Goal: Information Seeking & Learning: Understand process/instructions

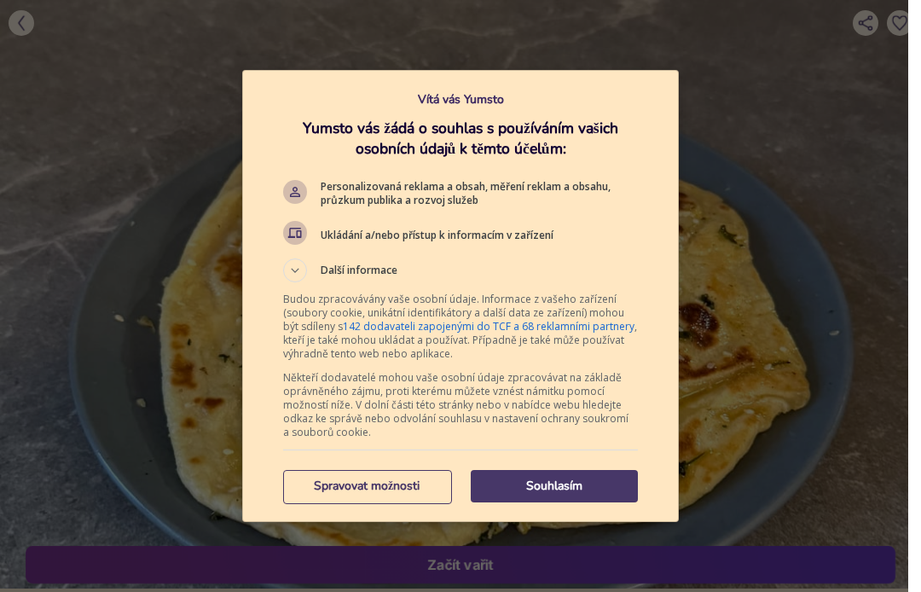
click at [592, 487] on p "Souhlasím" at bounding box center [554, 486] width 167 height 17
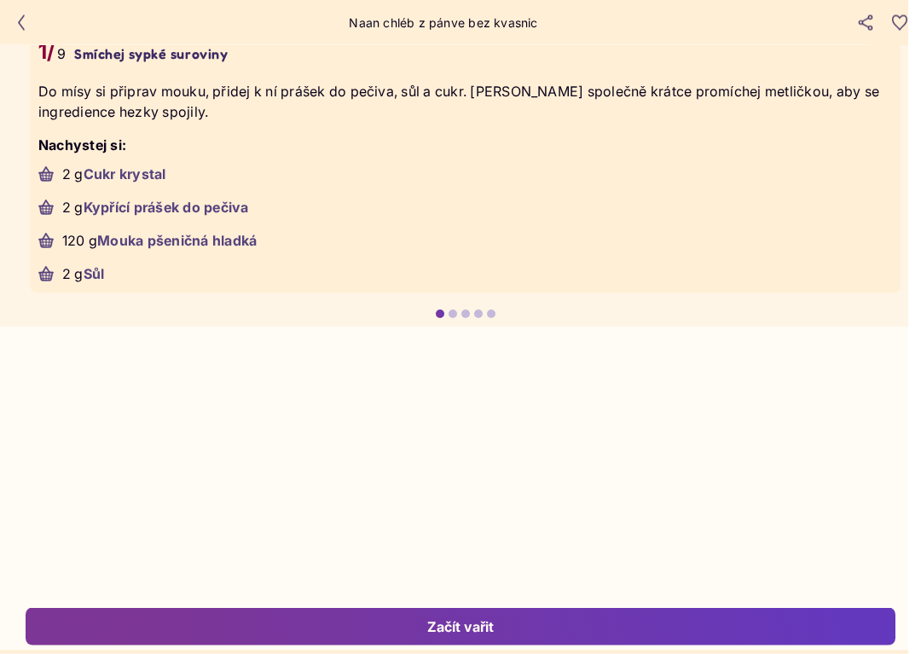
scroll to position [3502, 0]
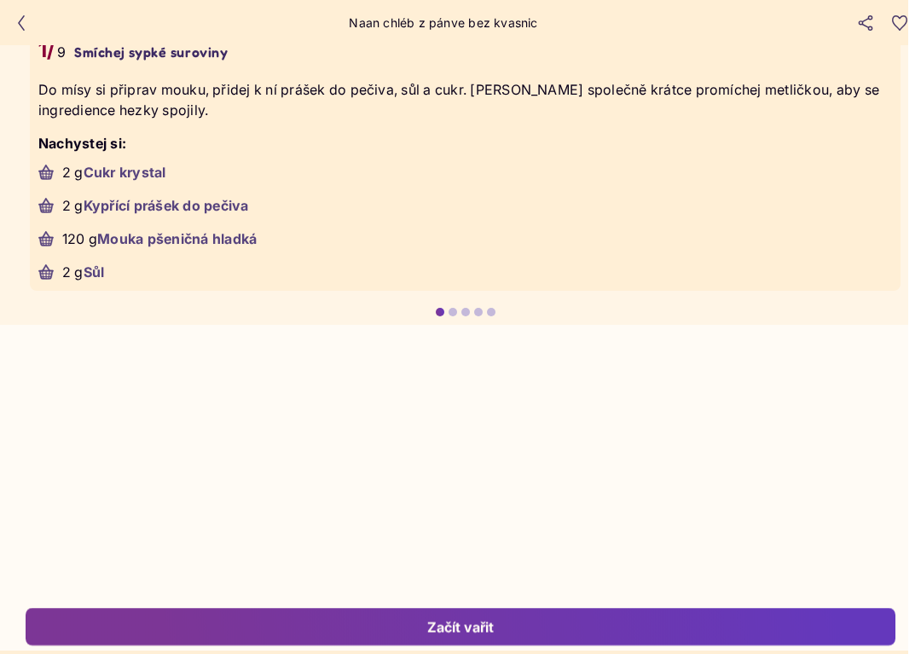
click at [630, 282] on li "2 g Sůl" at bounding box center [465, 272] width 854 height 20
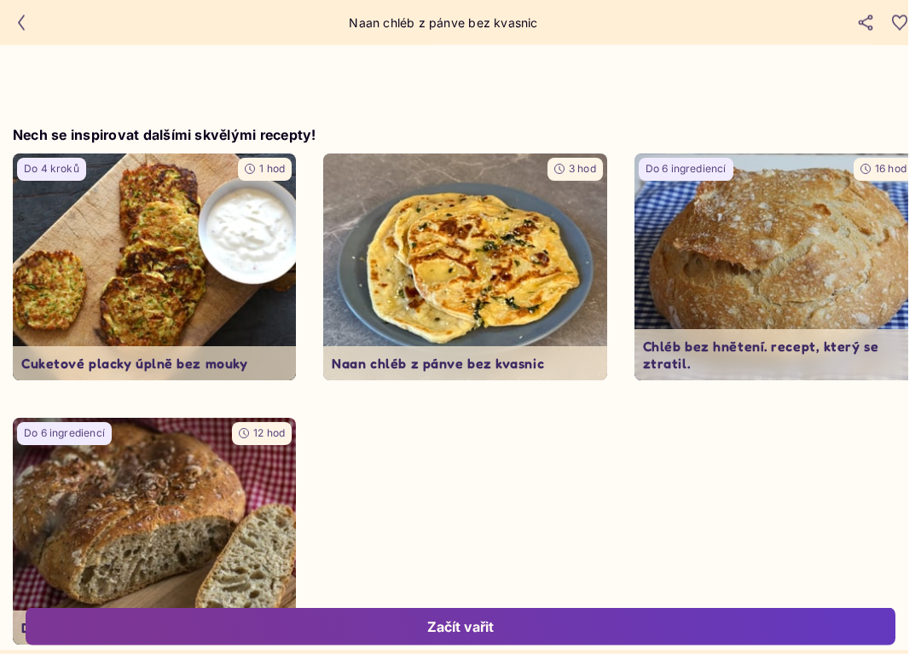
scroll to position [4515, 0]
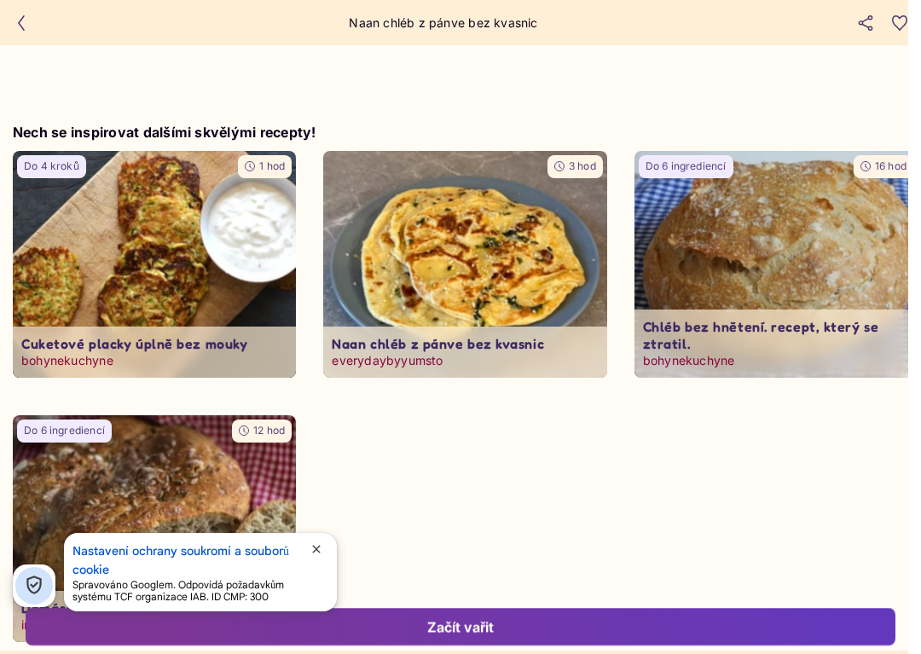
click at [819, 305] on img at bounding box center [776, 264] width 298 height 238
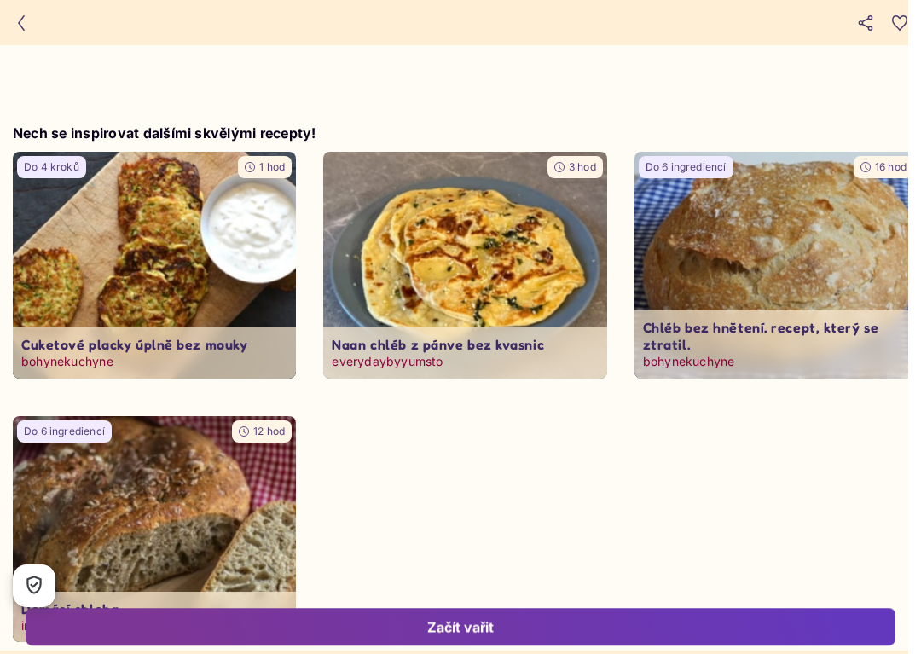
type input "*"
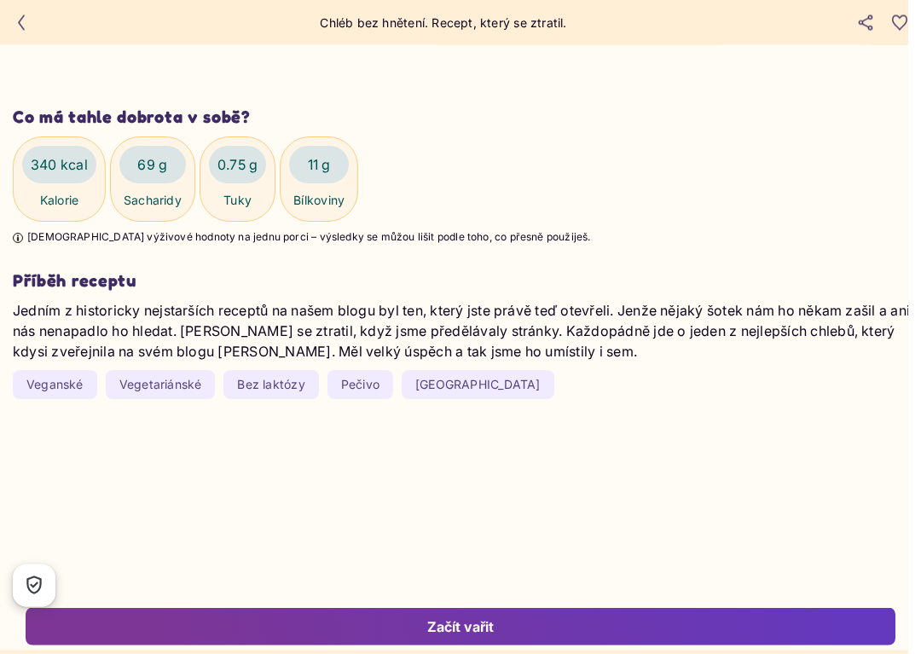
scroll to position [1983, 0]
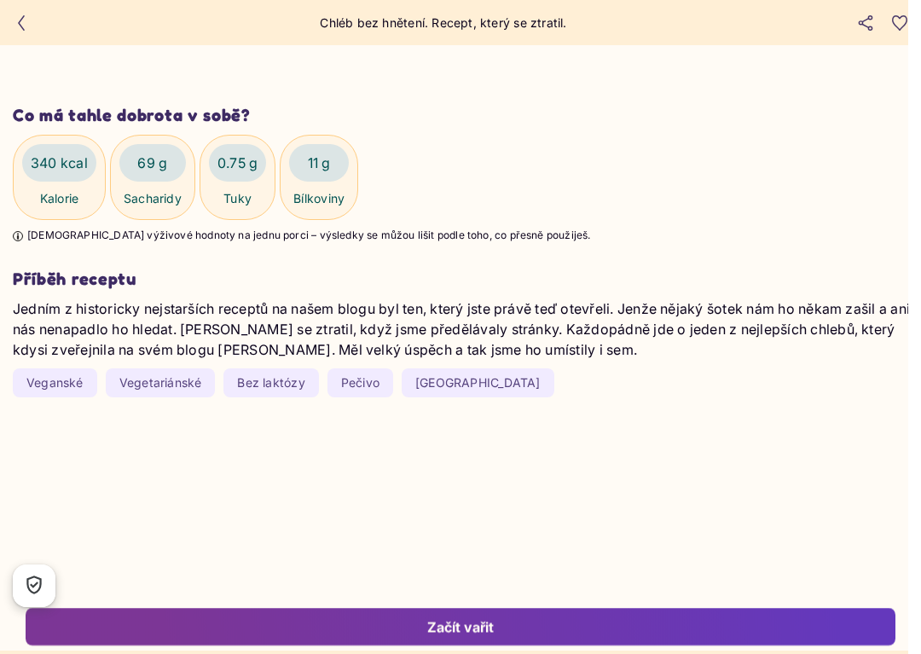
click at [534, 591] on div "Začít vařit" at bounding box center [460, 627] width 833 height 19
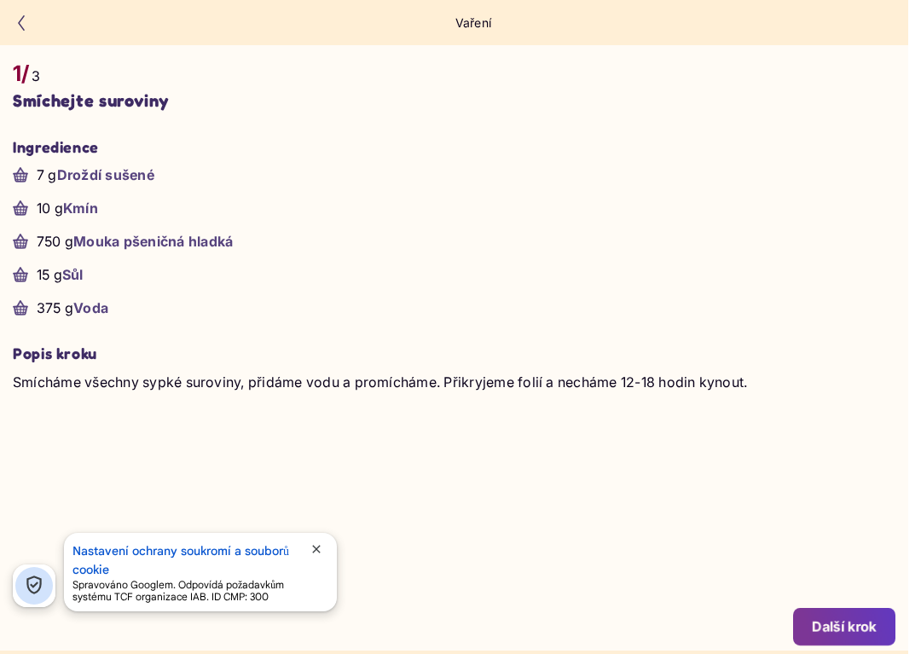
click at [857, 591] on div "Další krok" at bounding box center [844, 627] width 65 height 19
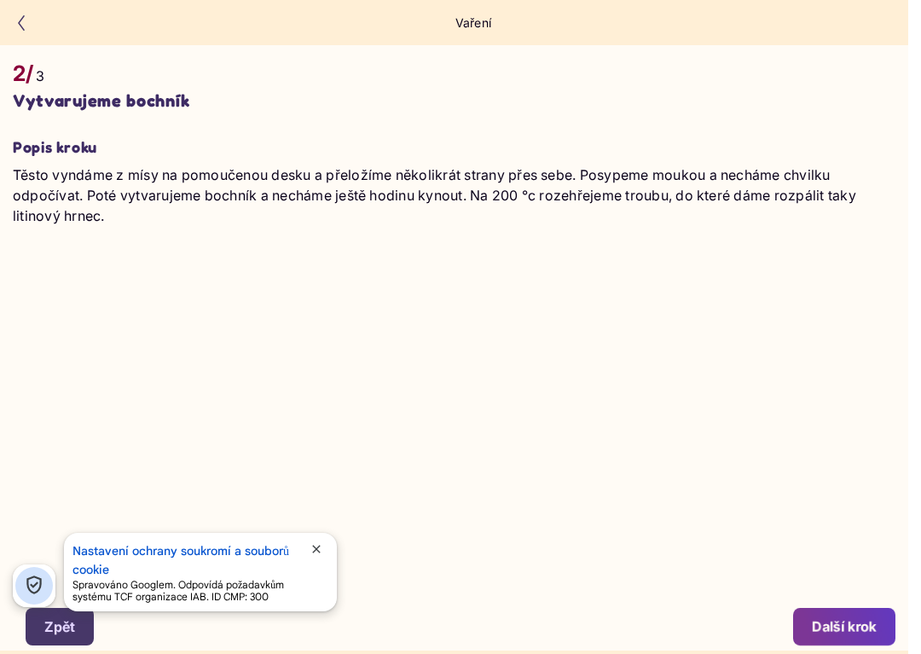
click at [856, 591] on div "Další krok" at bounding box center [844, 627] width 65 height 19
